Goal: Information Seeking & Learning: Learn about a topic

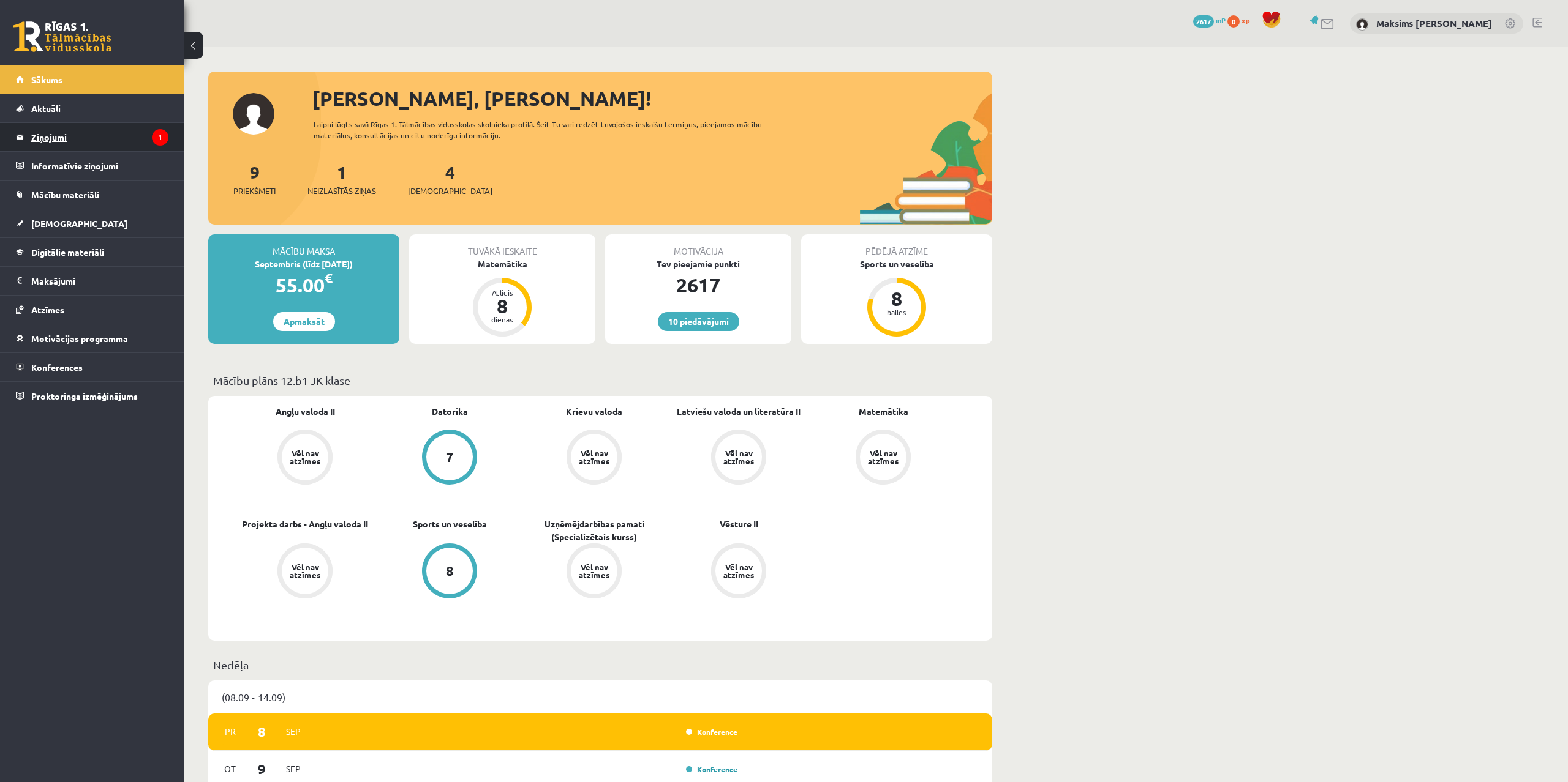
click at [57, 133] on legend "Ziņojumi 1" at bounding box center [100, 137] width 137 height 28
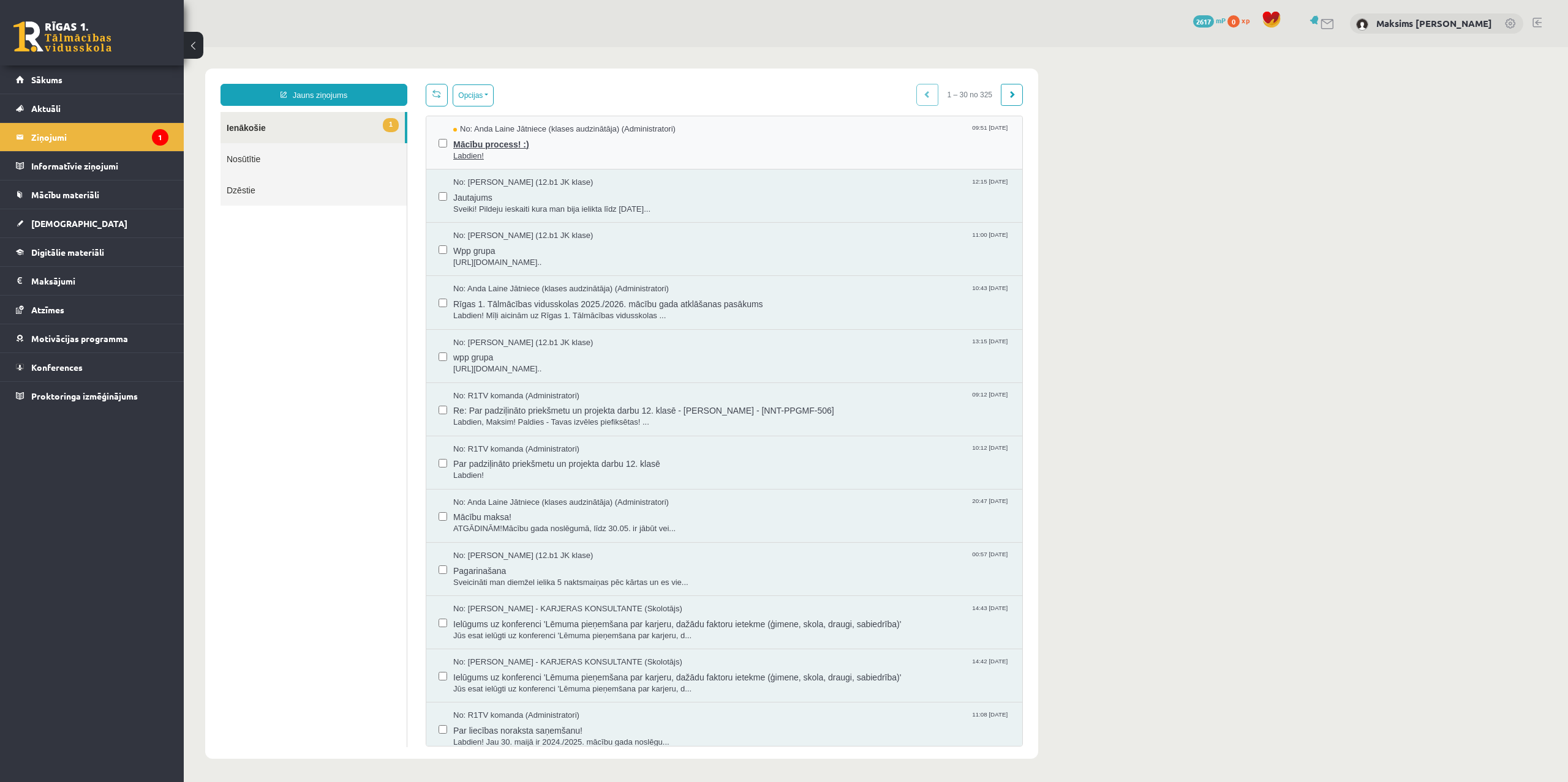
click at [480, 147] on span "Mācību process! :)" at bounding box center [731, 143] width 557 height 15
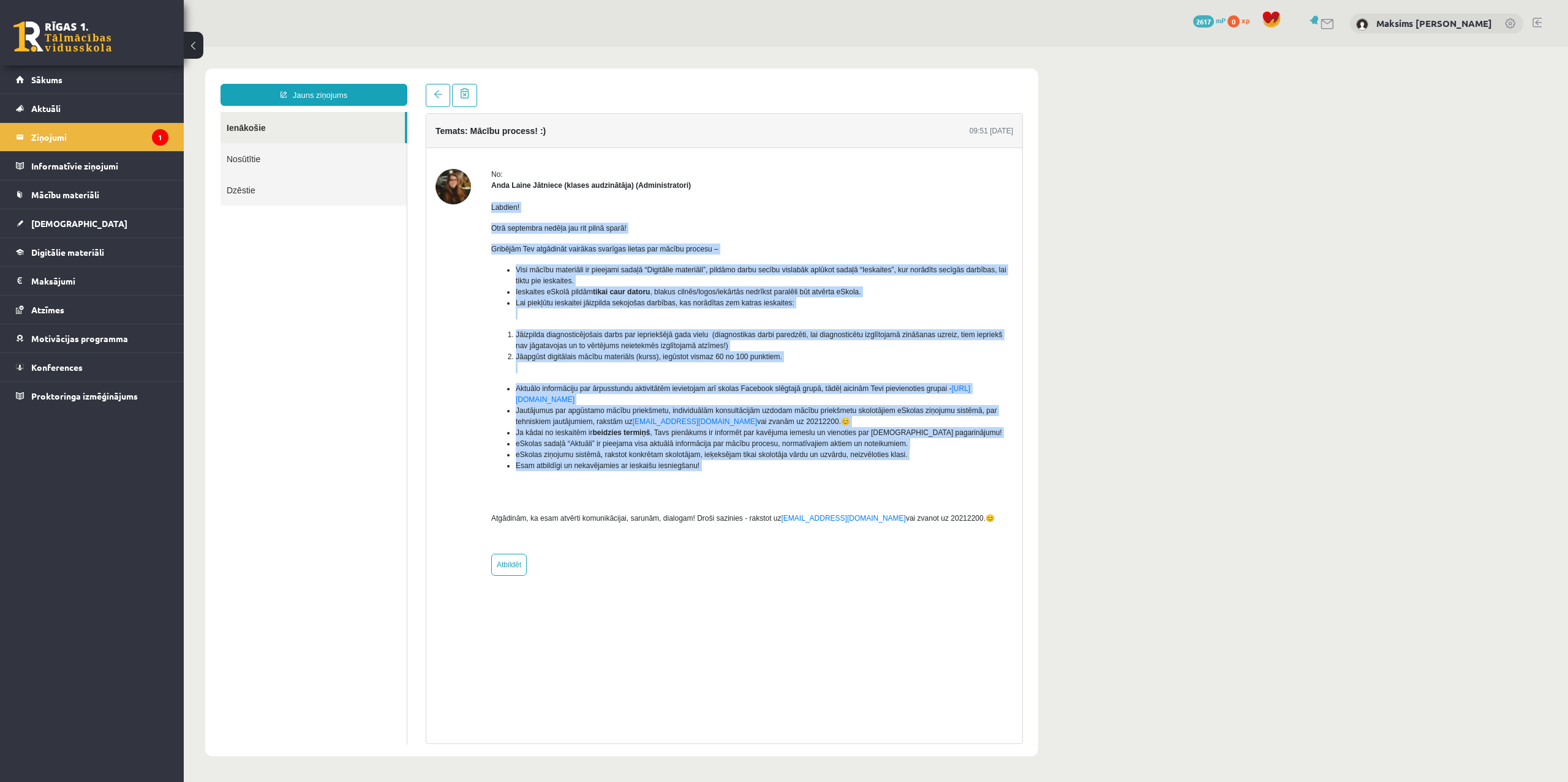
drag, startPoint x: 489, startPoint y: 208, endPoint x: 915, endPoint y: 483, distance: 507.1
click at [915, 483] on div "No: Anda Laine Jātniece (klases audzinātāja) (Administratori) Labdien! Otrā sep…" at bounding box center [724, 372] width 578 height 407
drag, startPoint x: 495, startPoint y: 350, endPoint x: 495, endPoint y: 344, distance: 6.0
click at [495, 350] on ol "Jāizpilda diagnosticējošais darbs par iepriekšējā gada vielu (diagnostikas darb…" at bounding box center [752, 351] width 522 height 44
drag, startPoint x: 489, startPoint y: 210, endPoint x: 979, endPoint y: 550, distance: 596.4
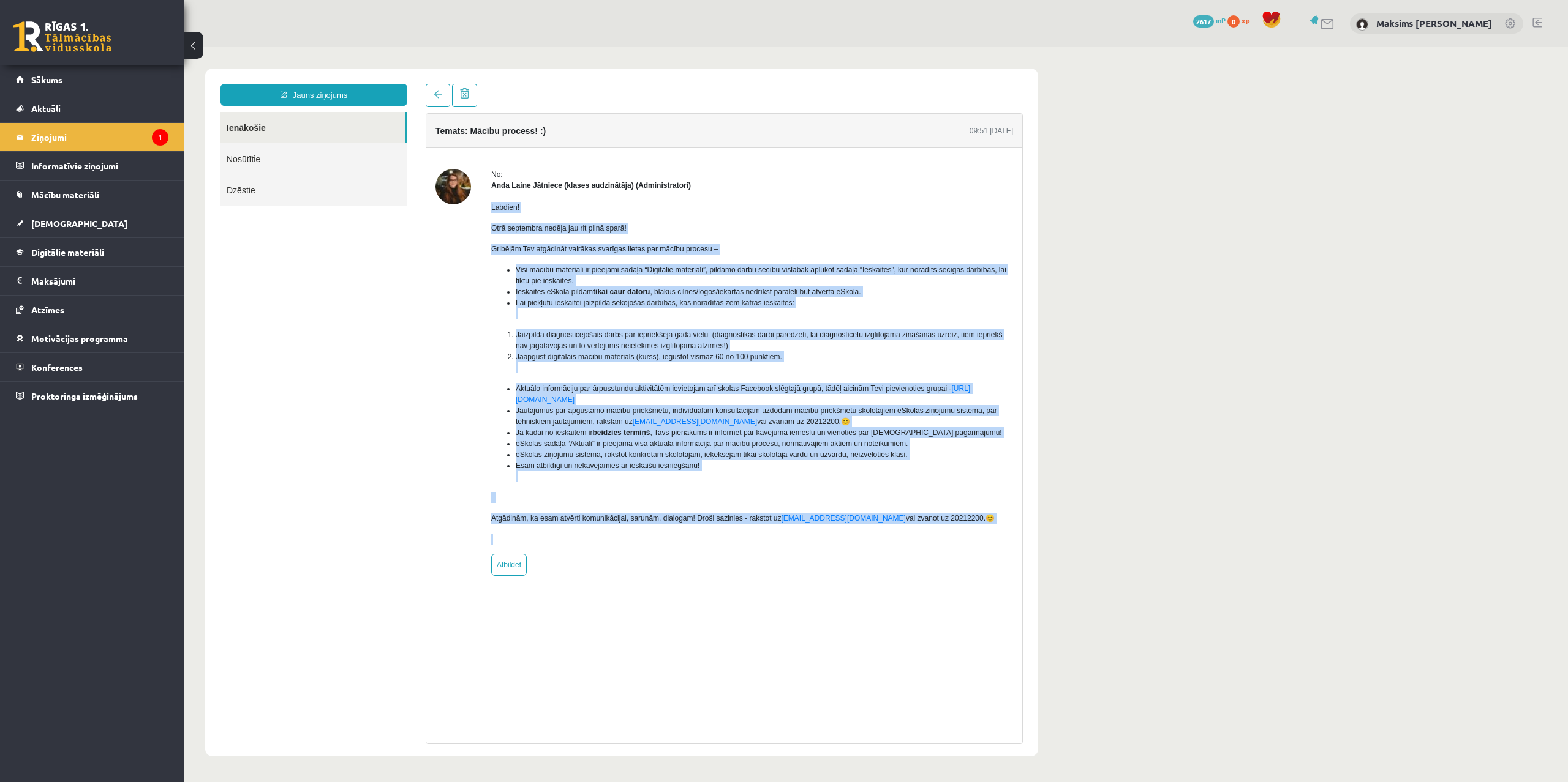
click at [979, 550] on div "No: Anda Laine Jātniece (klases audzinātāja) (Administratori) Labdien! Otrā sep…" at bounding box center [724, 372] width 578 height 407
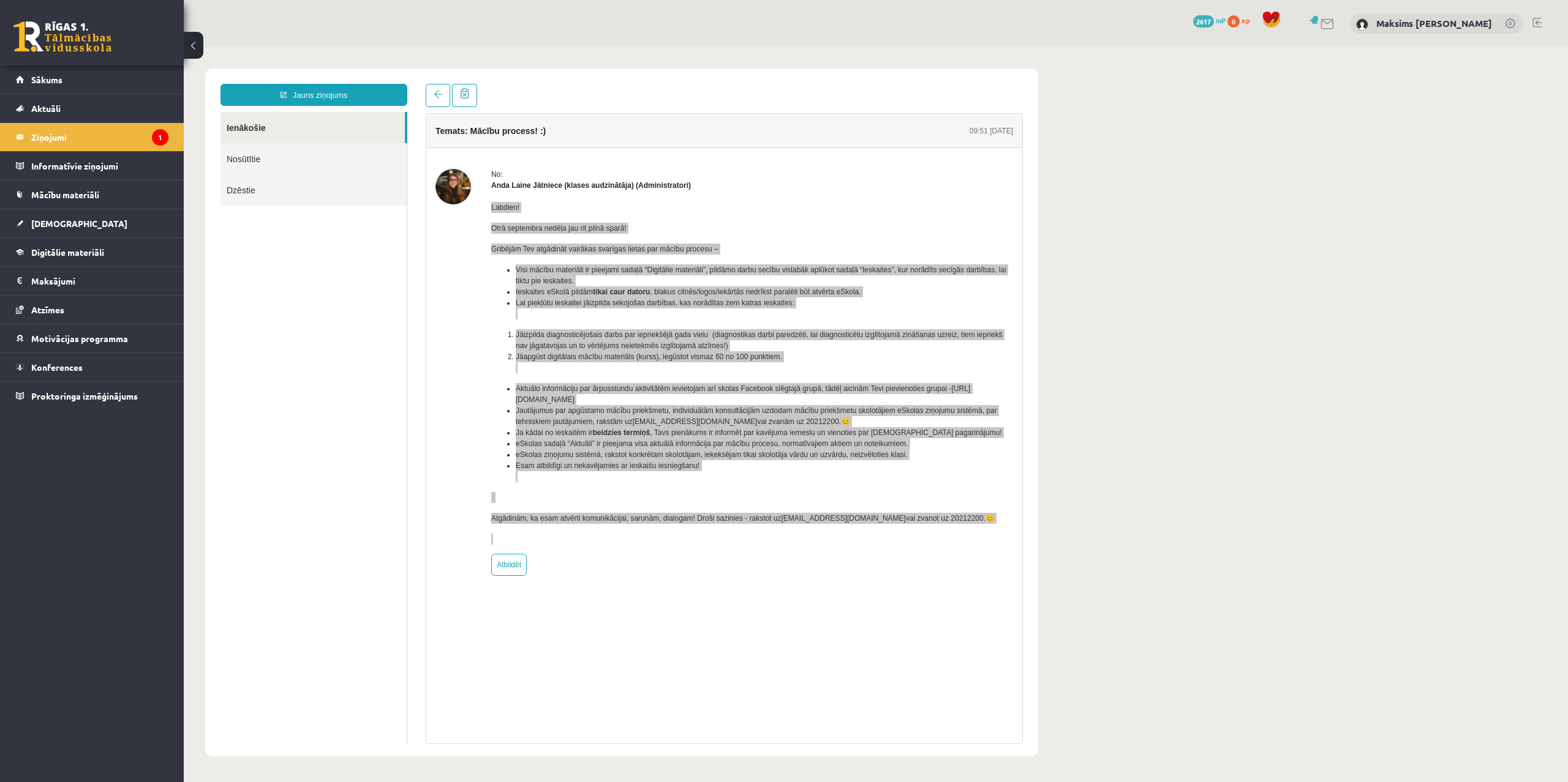
click at [111, 510] on div "10 Dāvanas 2617 mP 0 xp Maksims Mihails Blizņuks Sākums Aktuāli Kā mācīties eSK…" at bounding box center [91, 391] width 184 height 782
click at [65, 223] on span "[DEMOGRAPHIC_DATA]" at bounding box center [80, 224] width 96 height 11
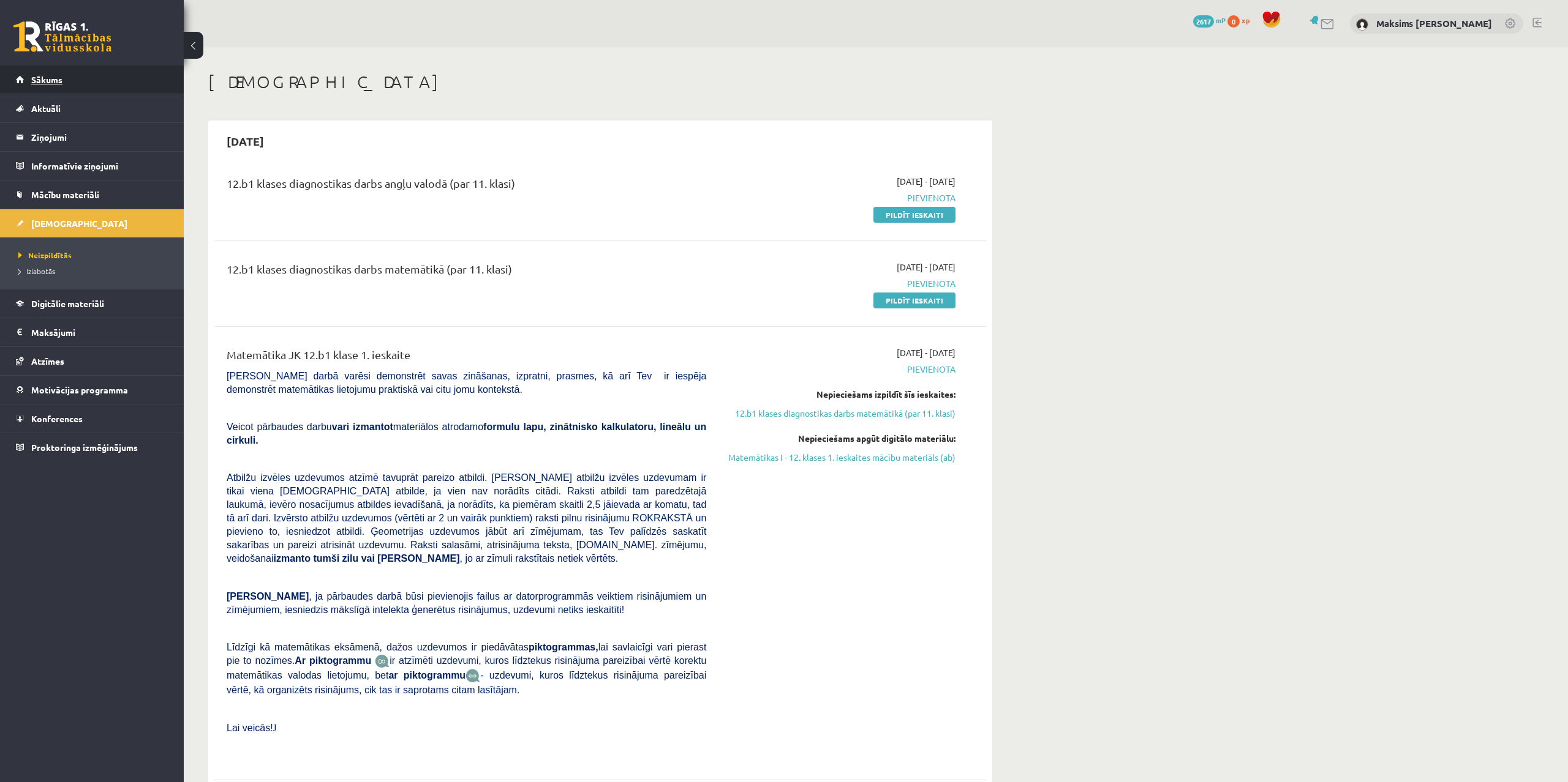
click at [58, 70] on link "Sākums" at bounding box center [92, 80] width 153 height 28
